Goal: Information Seeking & Learning: Learn about a topic

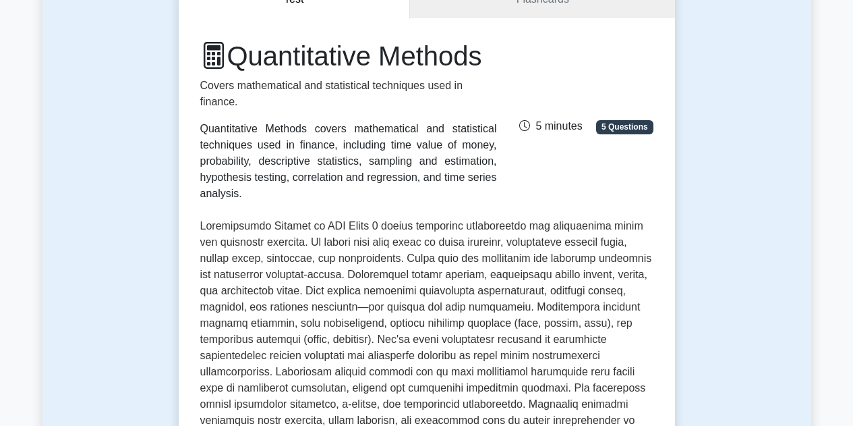
scroll to position [150, 0]
click at [509, 9] on link "Flashcards" at bounding box center [542, 0] width 264 height 38
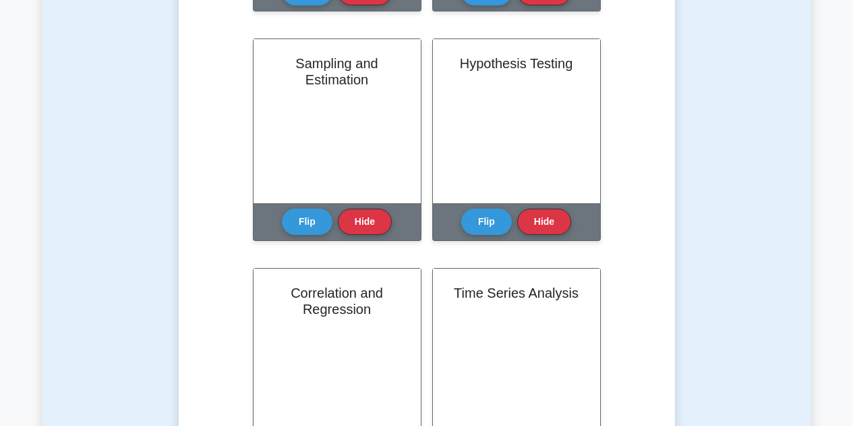
scroll to position [535, 0]
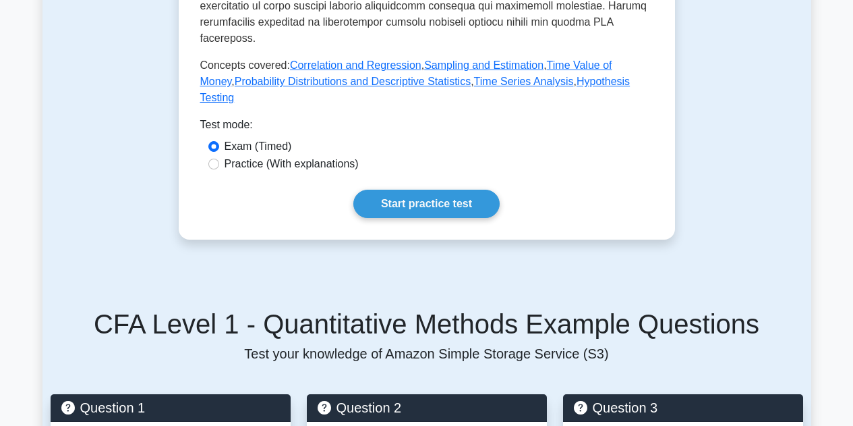
scroll to position [696, 0]
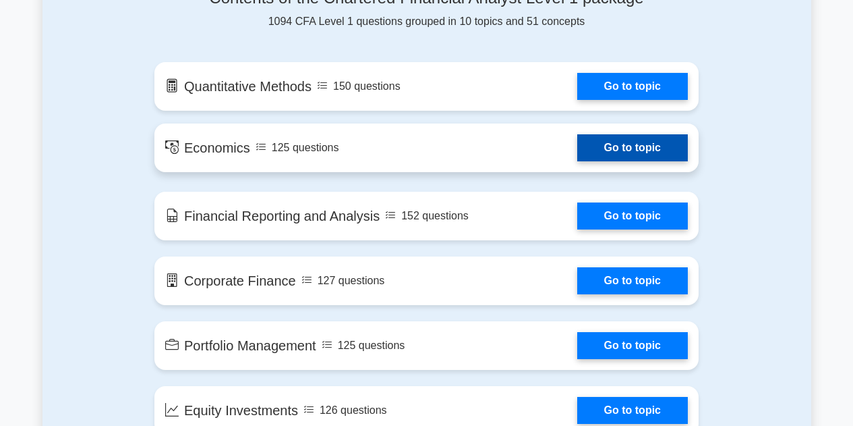
click at [637, 149] on link "Go to topic" at bounding box center [632, 147] width 111 height 27
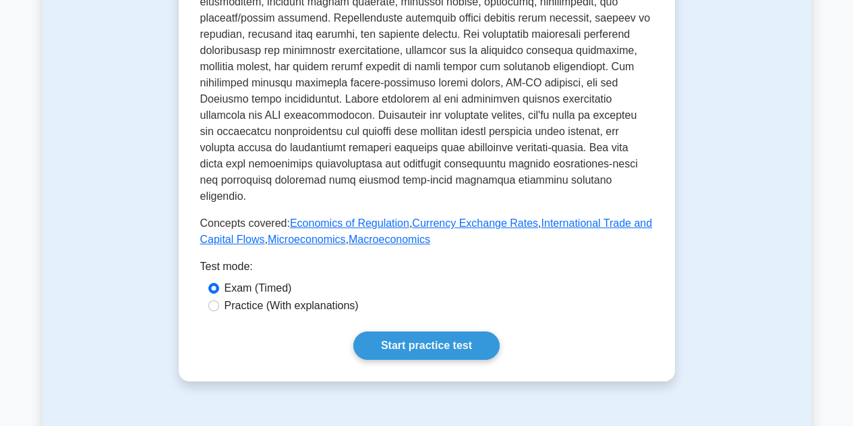
scroll to position [494, 0]
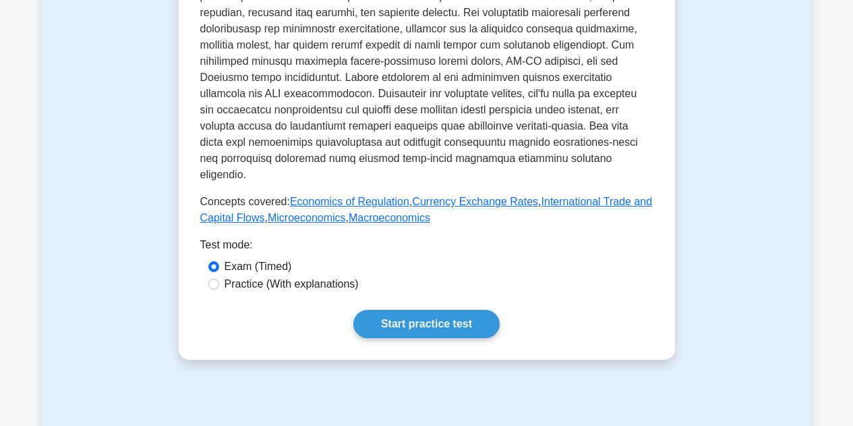
click at [315, 276] on label "Practice (With explanations)" at bounding box center [292, 284] width 134 height 16
click at [219, 279] on input "Practice (With explanations)" at bounding box center [213, 284] width 11 height 11
radio input "true"
click at [427, 310] on link "Start practice test" at bounding box center [426, 324] width 146 height 28
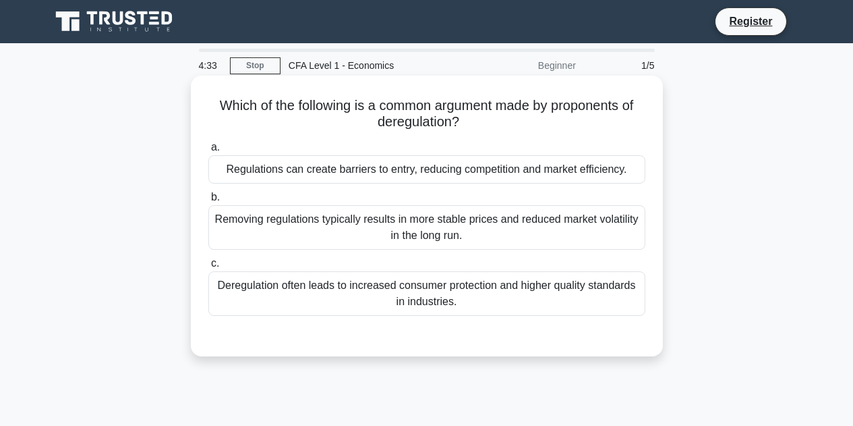
click at [467, 177] on div "Regulations can create barriers to entry, reducing competition and market effic…" at bounding box center [426, 169] width 437 height 28
click at [208, 152] on input "a. Regulations can create barriers to entry, reducing competition and market ef…" at bounding box center [208, 147] width 0 height 9
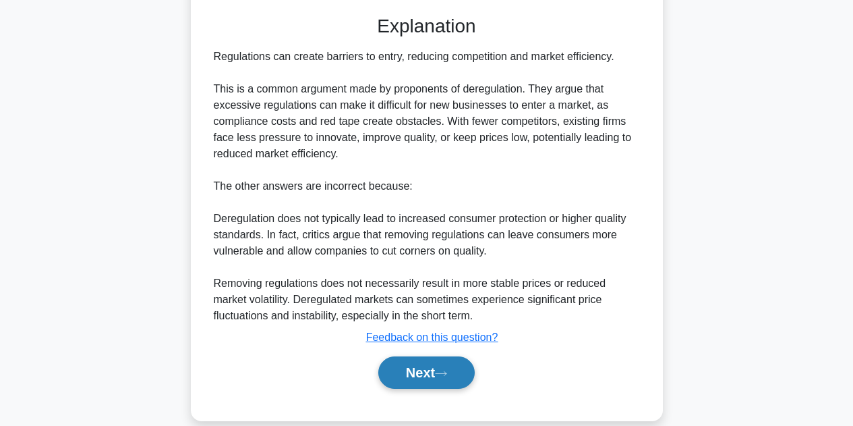
scroll to position [341, 0]
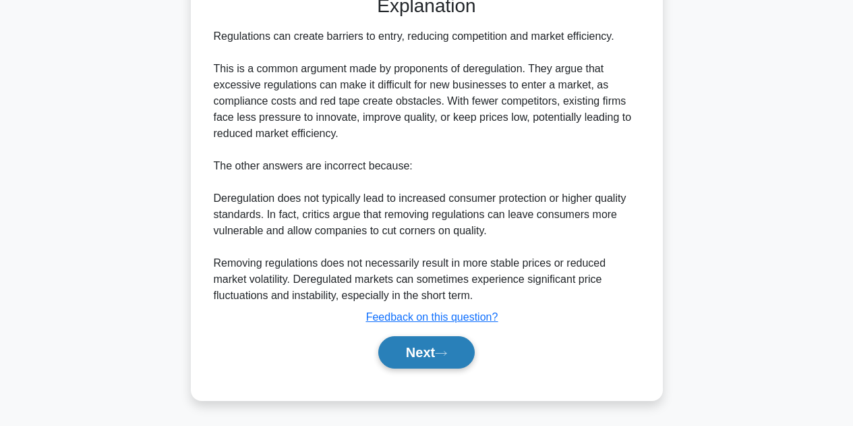
click at [436, 347] on button "Next" at bounding box center [426, 352] width 96 height 32
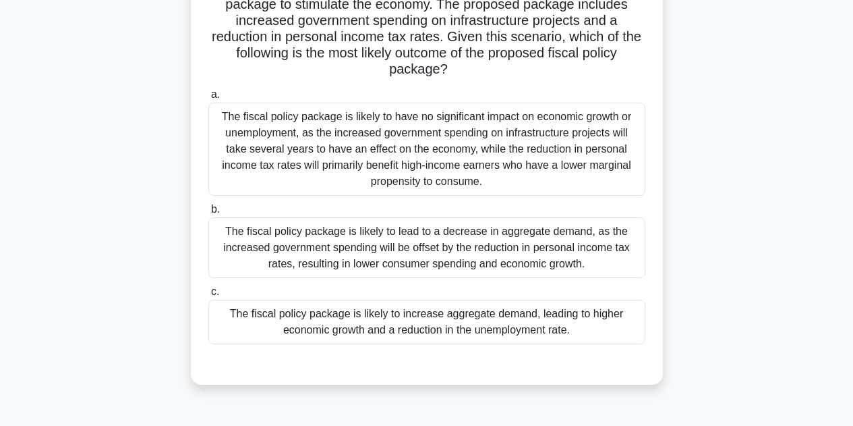
scroll to position [152, 0]
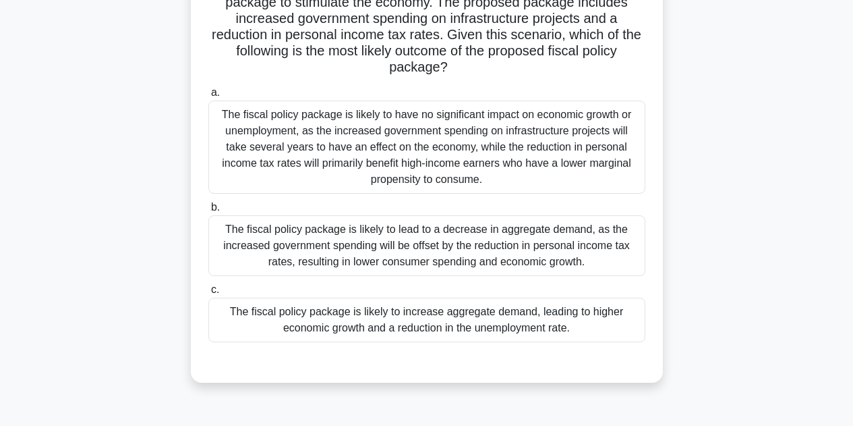
click at [392, 328] on div "The fiscal policy package is likely to increase aggregate demand, leading to hi…" at bounding box center [426, 319] width 437 height 45
click at [208, 294] on input "c. The fiscal policy package is likely to increase aggregate demand, leading to…" at bounding box center [208, 289] width 0 height 9
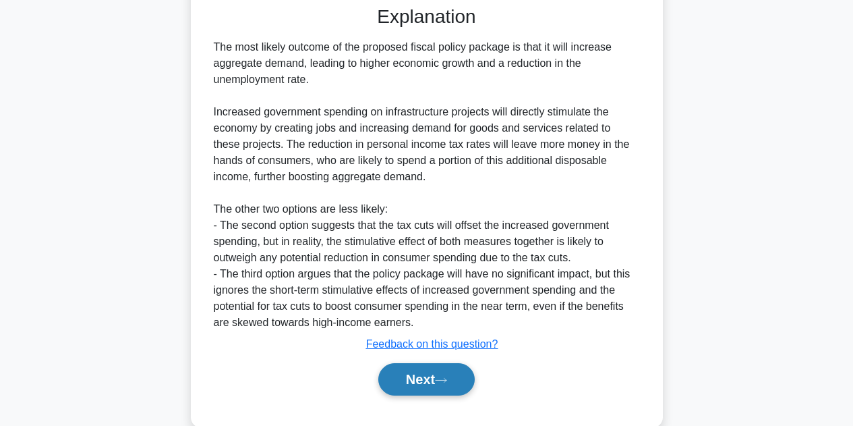
scroll to position [513, 0]
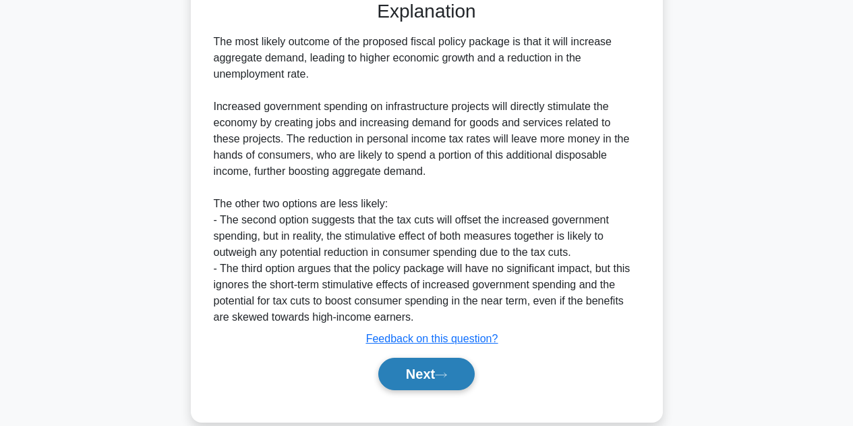
click at [418, 382] on button "Next" at bounding box center [426, 373] width 96 height 32
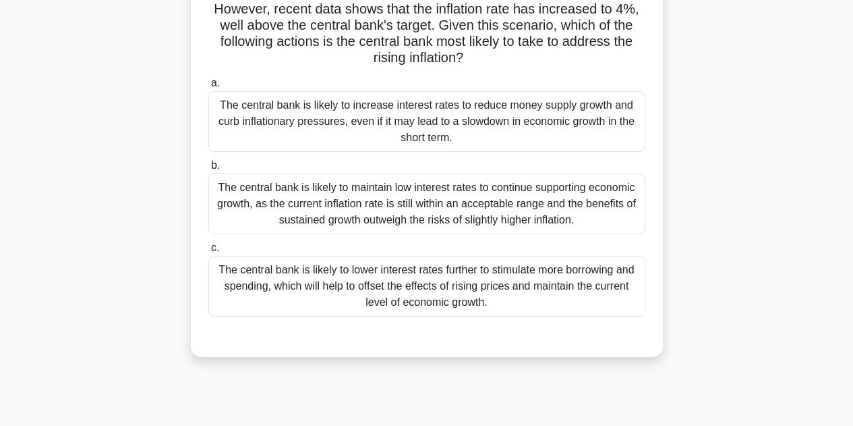
scroll to position [165, 0]
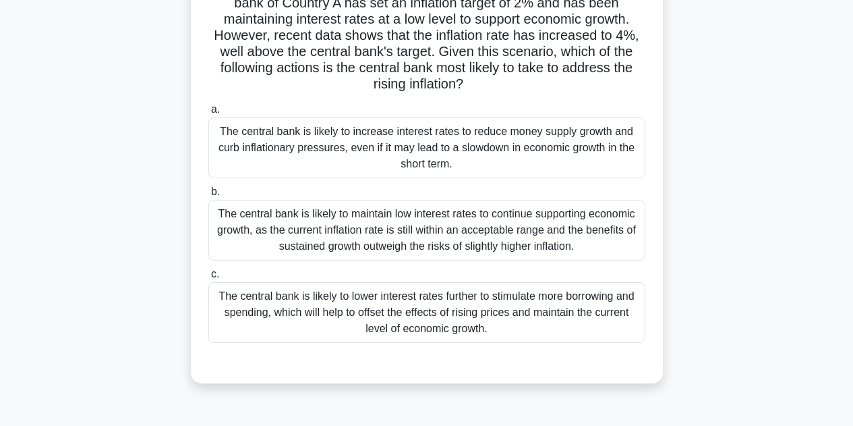
click at [747, 177] on div "Country A has been experiencing steady economic growth, with GDP increasing at …" at bounding box center [426, 170] width 769 height 459
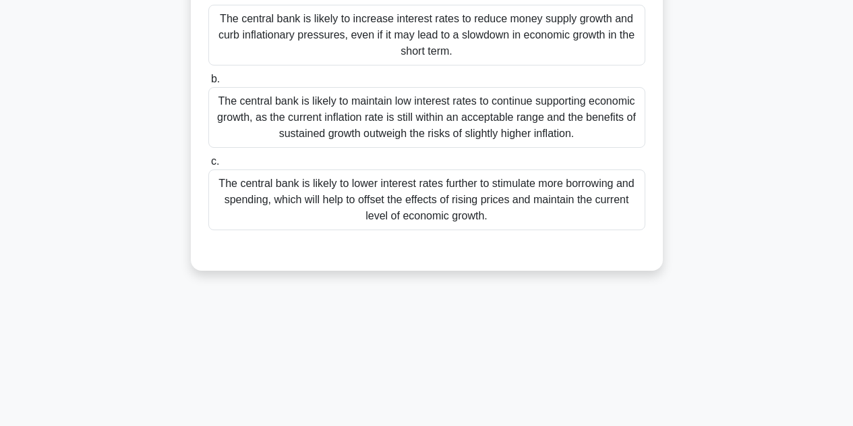
scroll to position [252, 0]
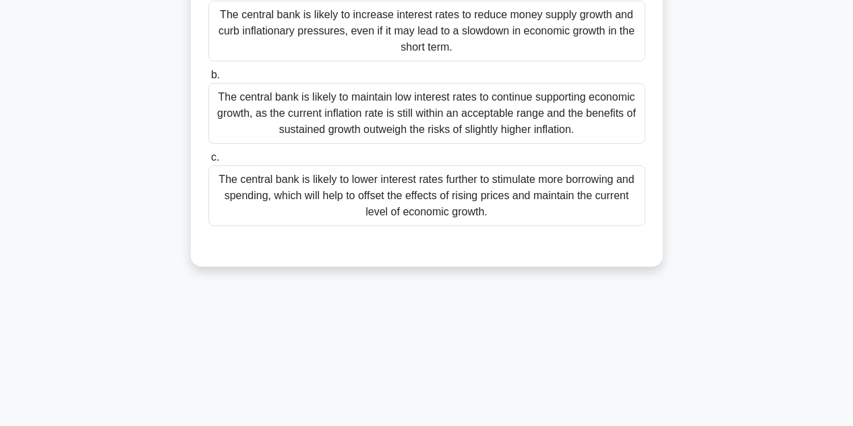
click at [508, 208] on div "The central bank is likely to lower interest rates further to stimulate more bo…" at bounding box center [426, 195] width 437 height 61
click at [208, 162] on input "c. The central bank is likely to lower interest rates further to stimulate more…" at bounding box center [208, 157] width 0 height 9
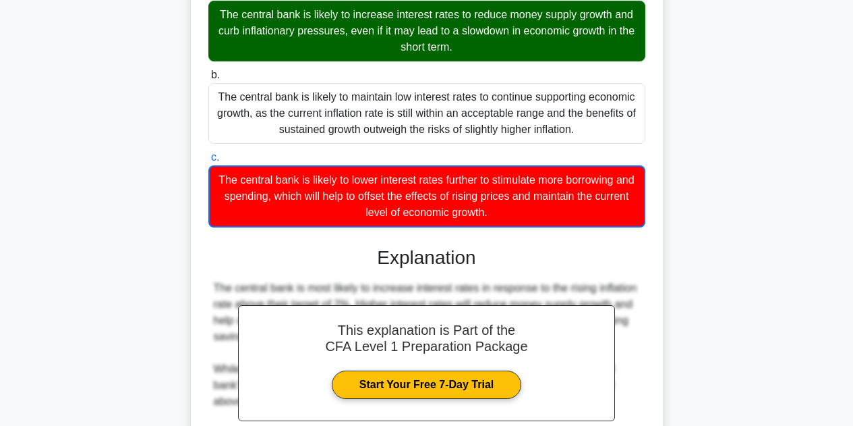
click at [447, 21] on div "The central bank is likely to increase interest rates to reduce money supply gr…" at bounding box center [426, 31] width 437 height 61
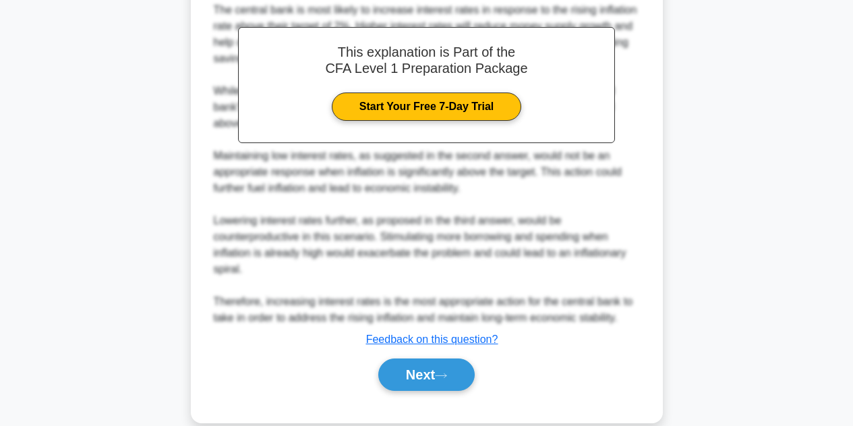
scroll to position [551, 0]
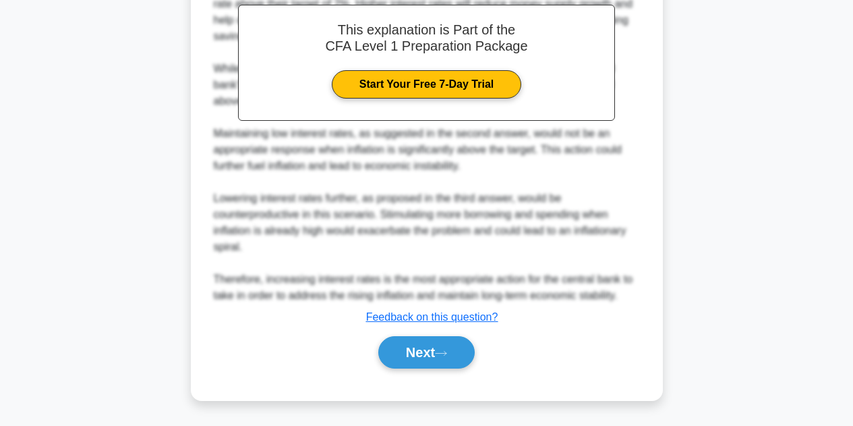
click at [426, 381] on div "a. The central bank is likely to increase interest rates to reduce money supply…" at bounding box center [427, 33] width 440 height 701
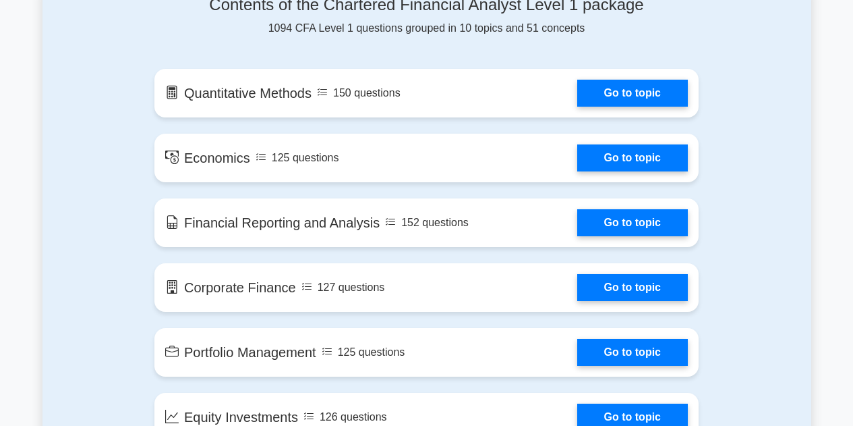
scroll to position [743, 0]
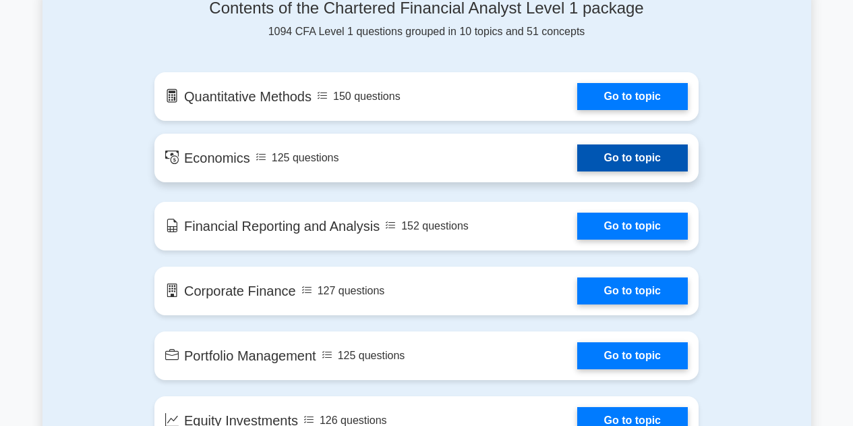
click at [626, 160] on link "Go to topic" at bounding box center [632, 157] width 111 height 27
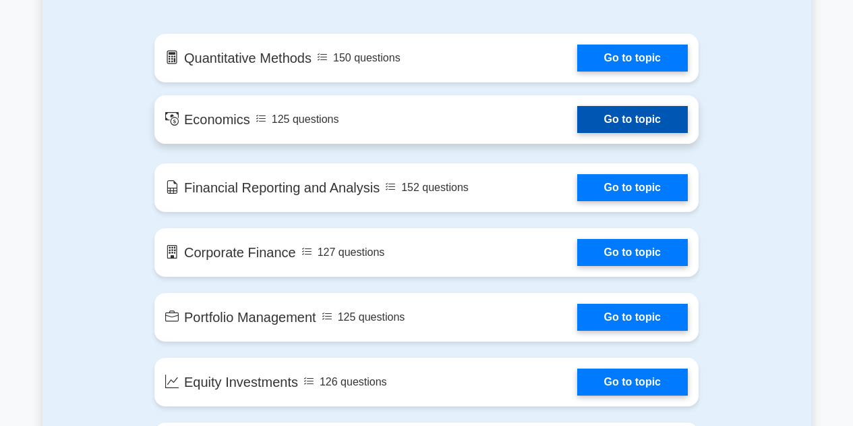
scroll to position [785, 0]
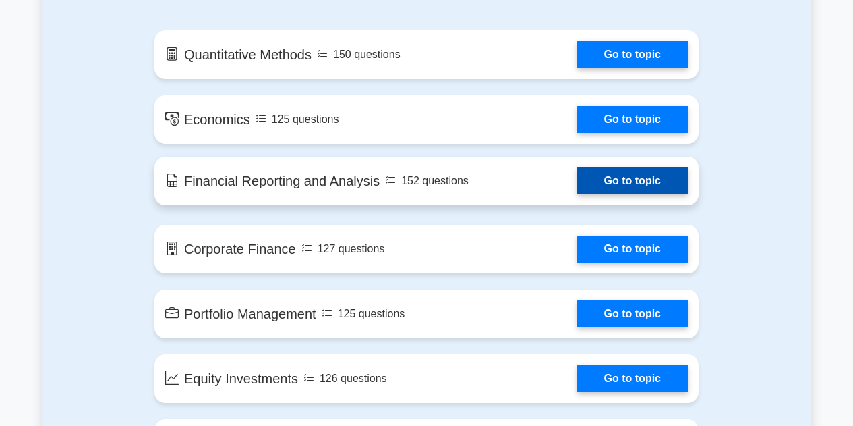
click at [643, 190] on link "Go to topic" at bounding box center [632, 180] width 111 height 27
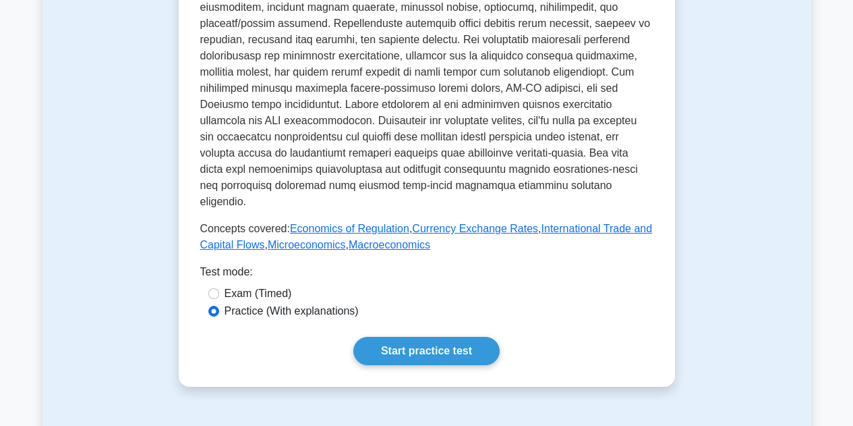
scroll to position [466, 0]
click at [401, 337] on link "Start practice test" at bounding box center [426, 351] width 146 height 28
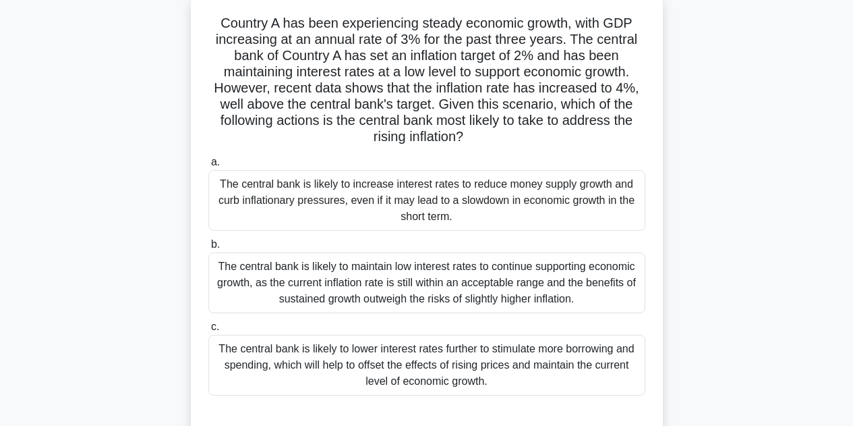
scroll to position [85, 0]
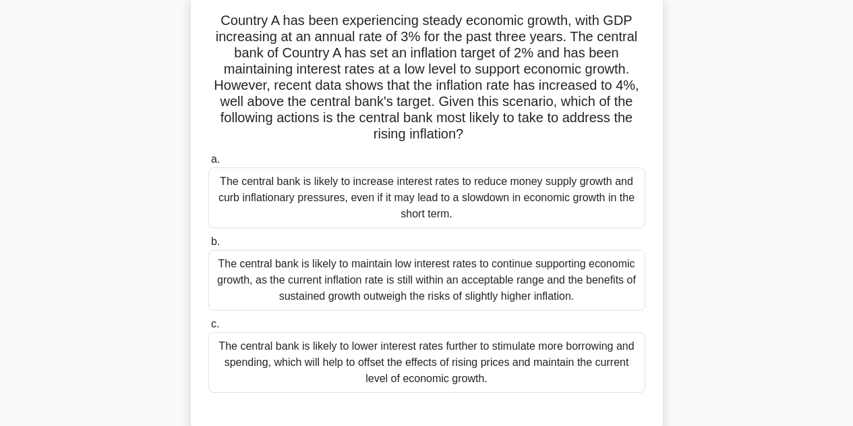
click at [433, 214] on div "The central bank is likely to increase interest rates to reduce money supply gr…" at bounding box center [426, 197] width 437 height 61
click at [208, 164] on input "a. The central bank is likely to increase interest rates to reduce money supply…" at bounding box center [208, 159] width 0 height 9
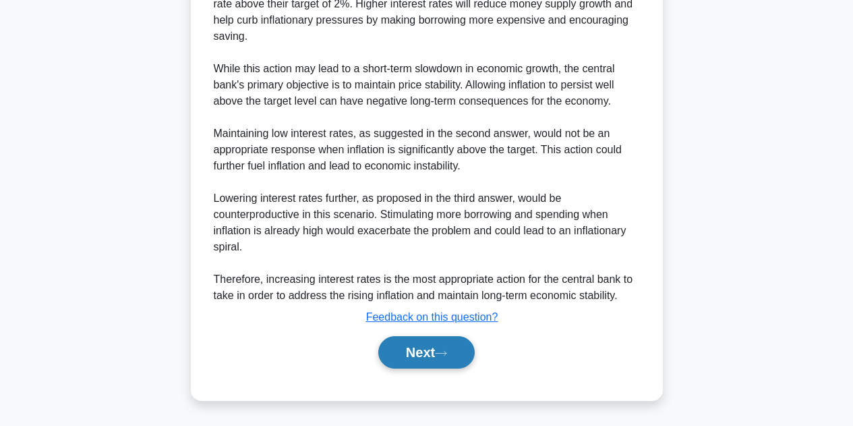
scroll to position [550, 0]
click at [431, 347] on button "Next" at bounding box center [426, 353] width 96 height 32
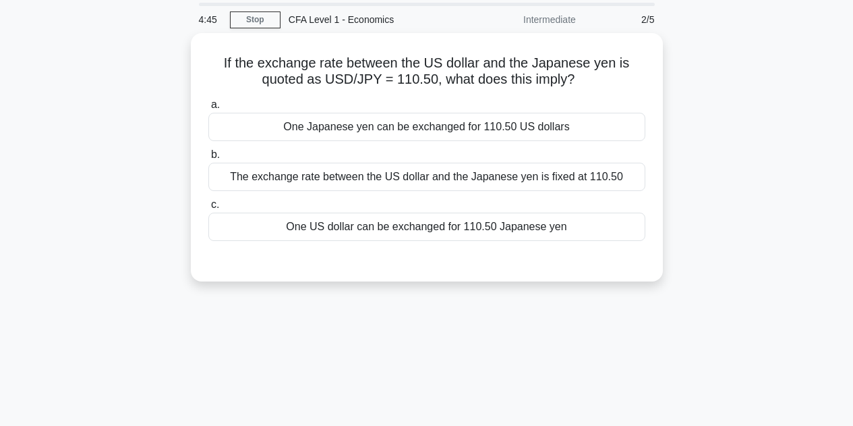
scroll to position [0, 0]
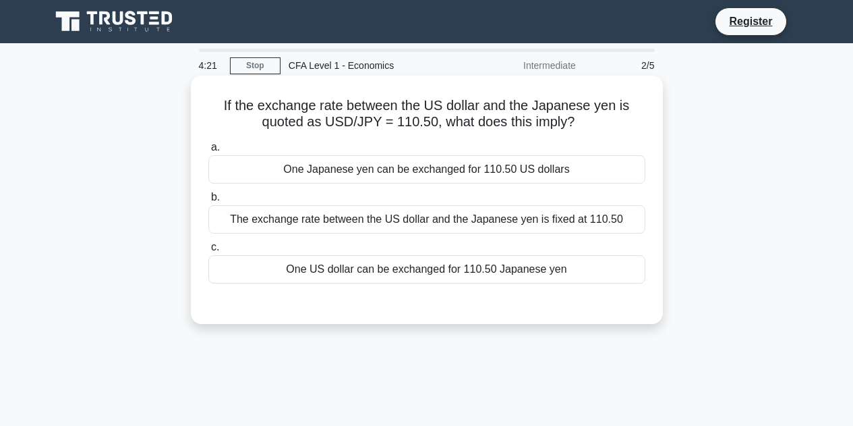
click at [508, 275] on div "One US dollar can be exchanged for 110.50 Japanese yen" at bounding box center [426, 269] width 437 height 28
click at [208, 252] on input "c. One US dollar can be exchanged for 110.50 Japanese yen" at bounding box center [208, 247] width 0 height 9
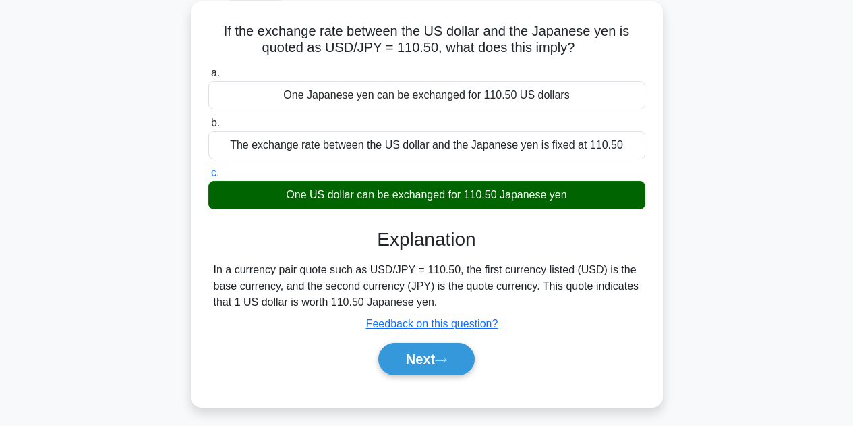
scroll to position [77, 0]
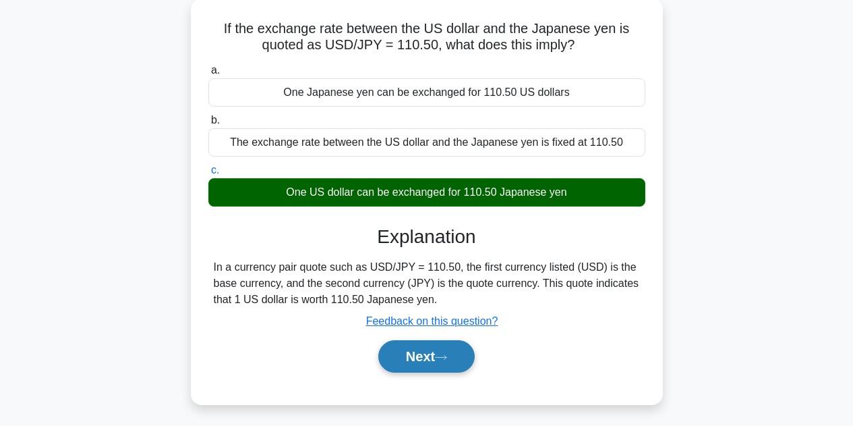
click at [418, 360] on button "Next" at bounding box center [426, 356] width 96 height 32
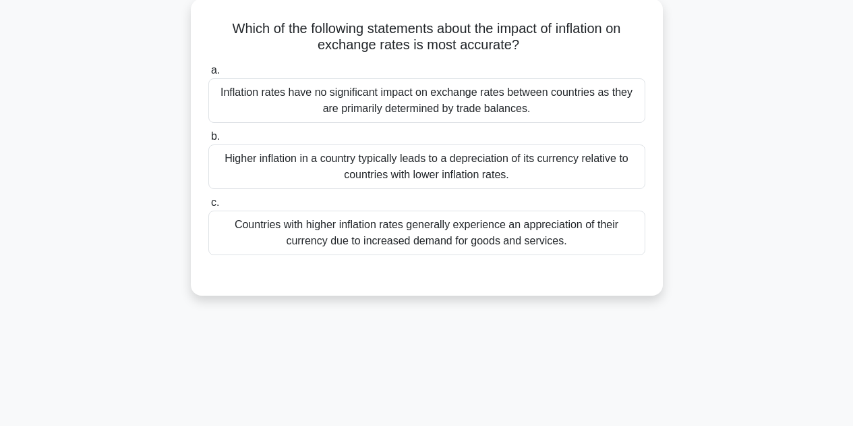
click at [329, 163] on div "Higher inflation in a country typically leads to a depreciation of its currency…" at bounding box center [426, 166] width 437 height 45
click at [208, 141] on input "b. Higher inflation in a country typically leads to a depreciation of its curre…" at bounding box center [208, 136] width 0 height 9
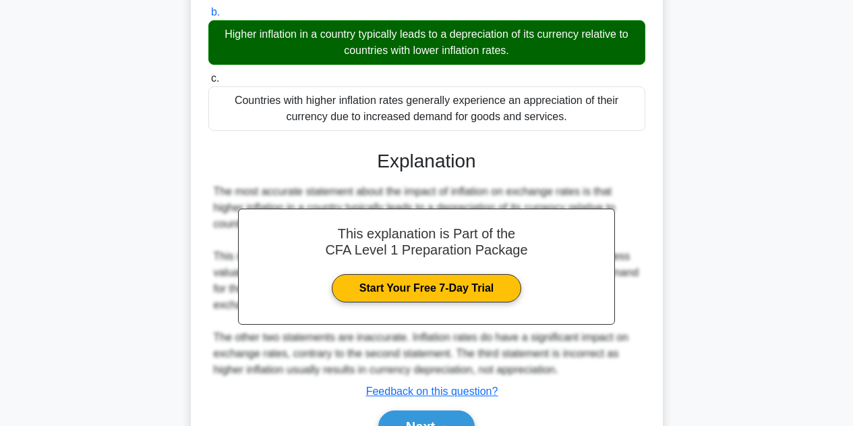
scroll to position [303, 0]
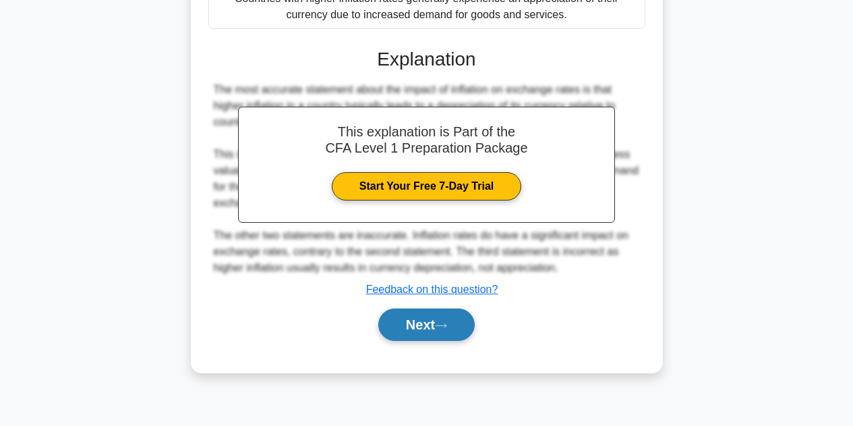
click at [432, 331] on button "Next" at bounding box center [426, 324] width 96 height 32
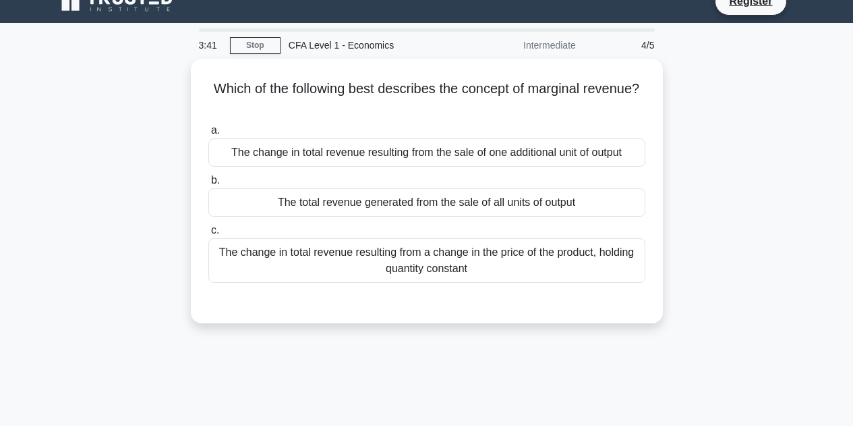
scroll to position [0, 0]
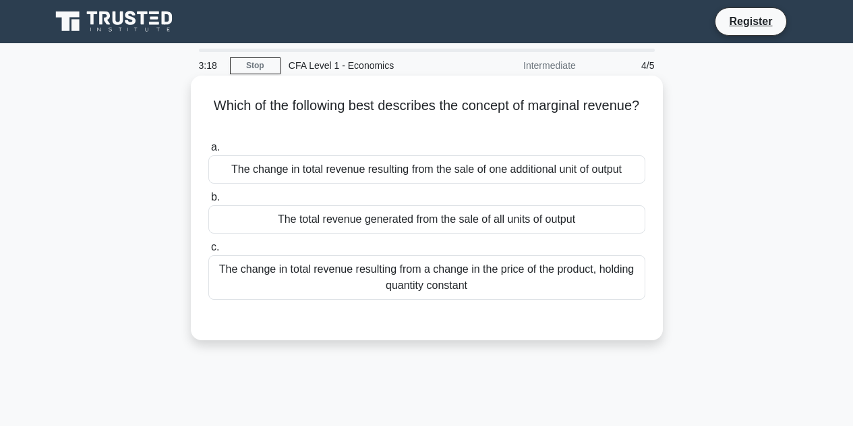
click at [587, 169] on div "The change in total revenue resulting from the sale of one additional unit of o…" at bounding box center [426, 169] width 437 height 28
click at [208, 152] on input "a. The change in total revenue resulting from the sale of one additional unit o…" at bounding box center [208, 147] width 0 height 9
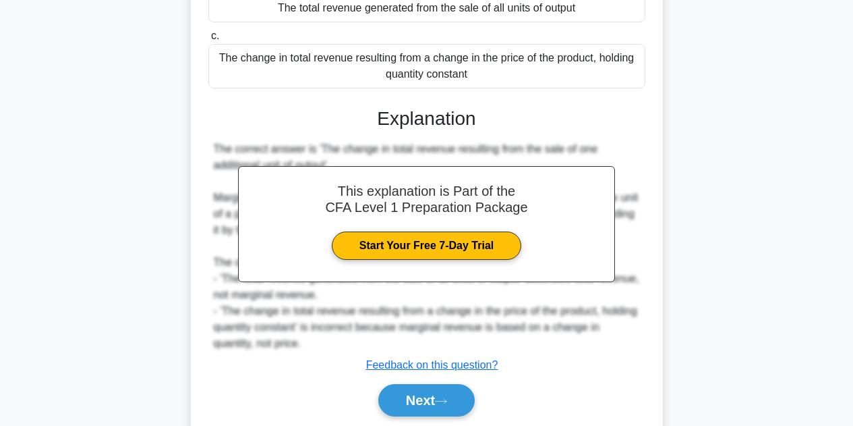
scroll to position [303, 0]
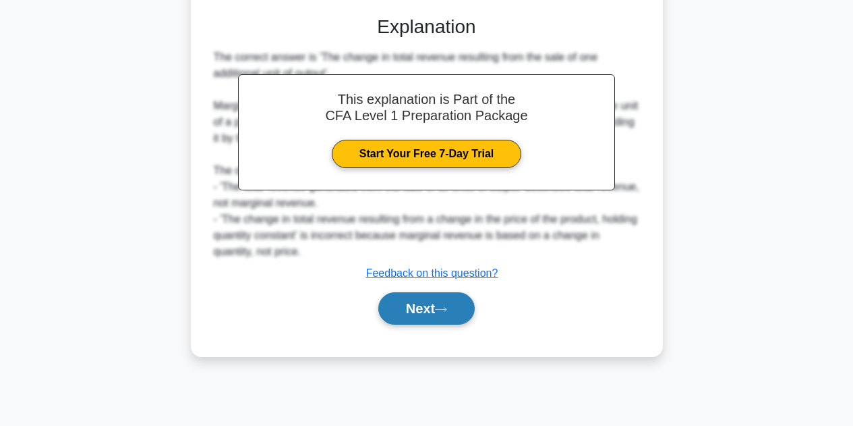
click at [432, 320] on button "Next" at bounding box center [426, 308] width 96 height 32
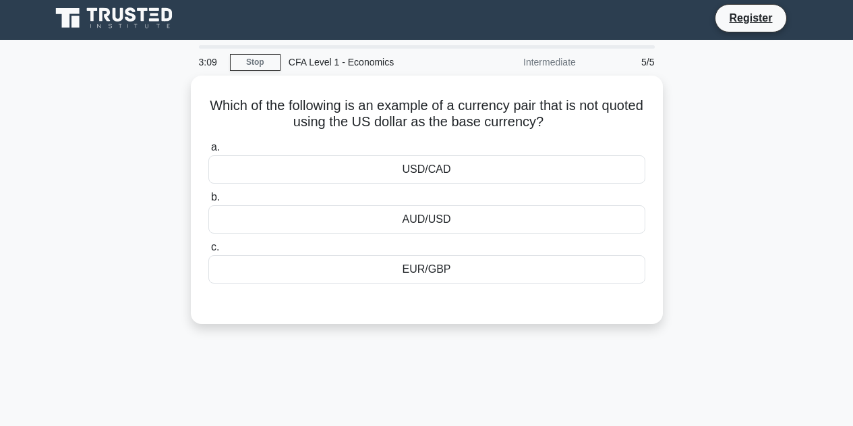
scroll to position [0, 0]
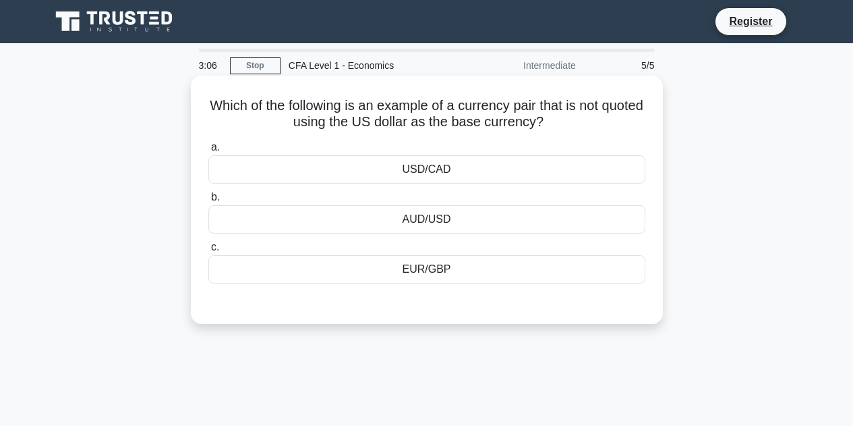
click at [616, 283] on div "EUR/GBP" at bounding box center [426, 269] width 437 height 28
click at [208, 252] on input "c. EUR/GBP" at bounding box center [208, 247] width 0 height 9
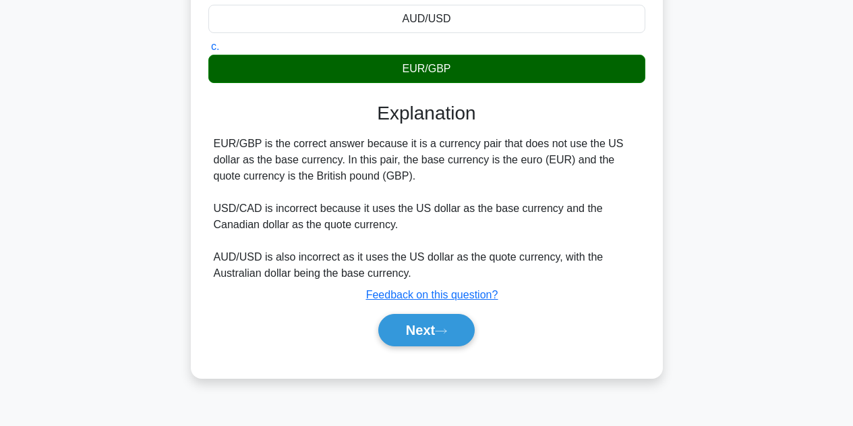
scroll to position [215, 0]
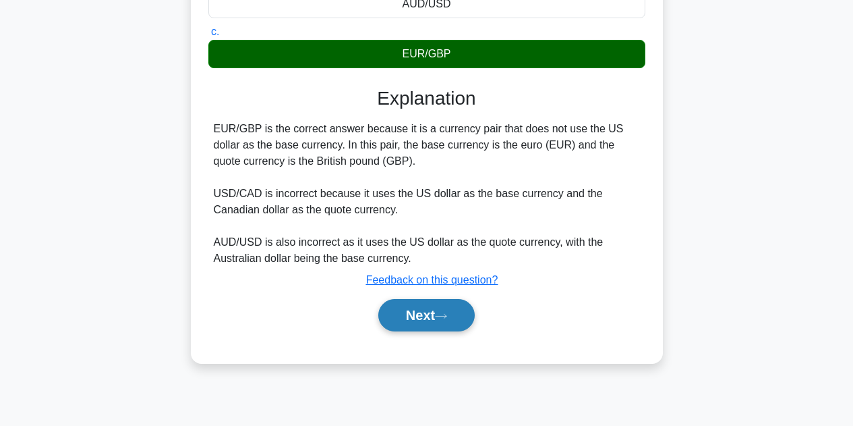
click at [436, 321] on button "Next" at bounding box center [426, 315] width 96 height 32
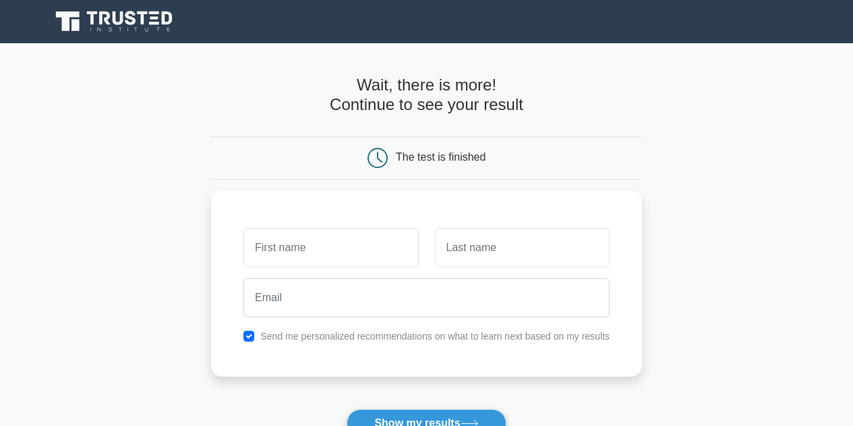
click at [119, 20] on icon at bounding box center [116, 22] width 130 height 26
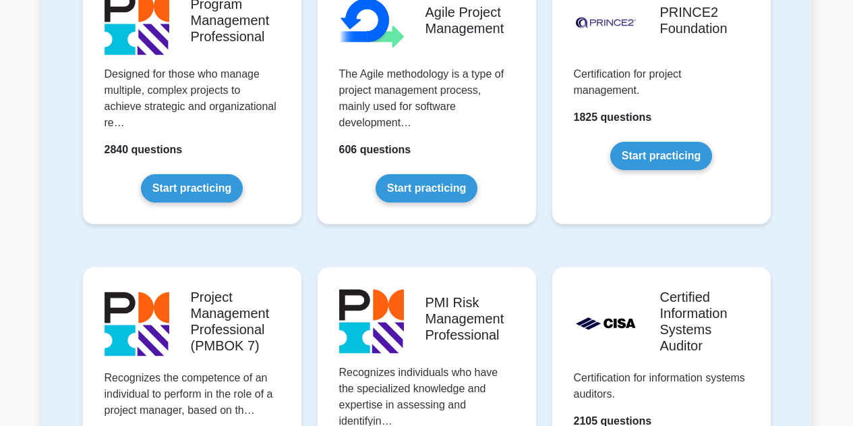
scroll to position [976, 0]
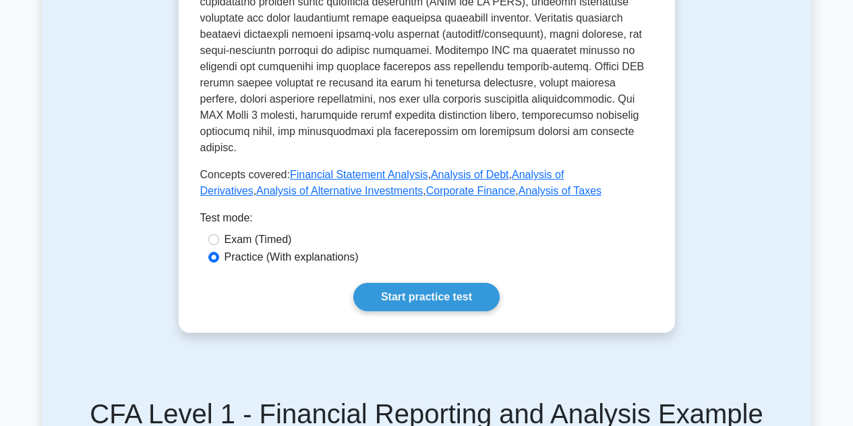
scroll to position [639, 0]
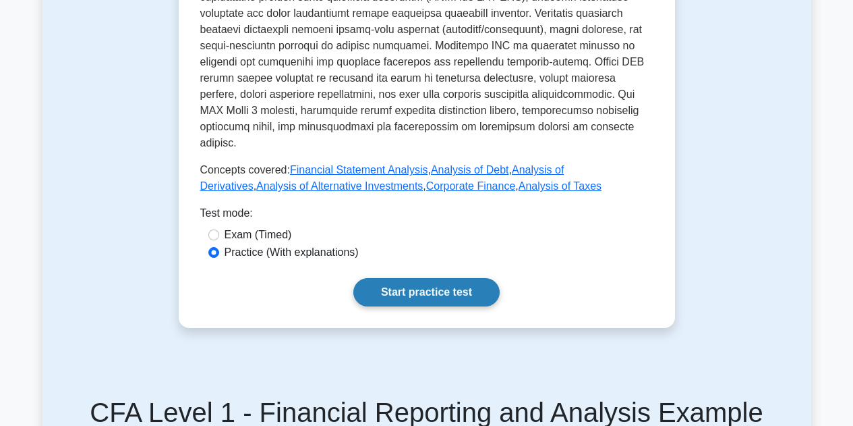
click at [410, 278] on link "Start practice test" at bounding box center [426, 292] width 146 height 28
